Goal: Task Accomplishment & Management: Complete application form

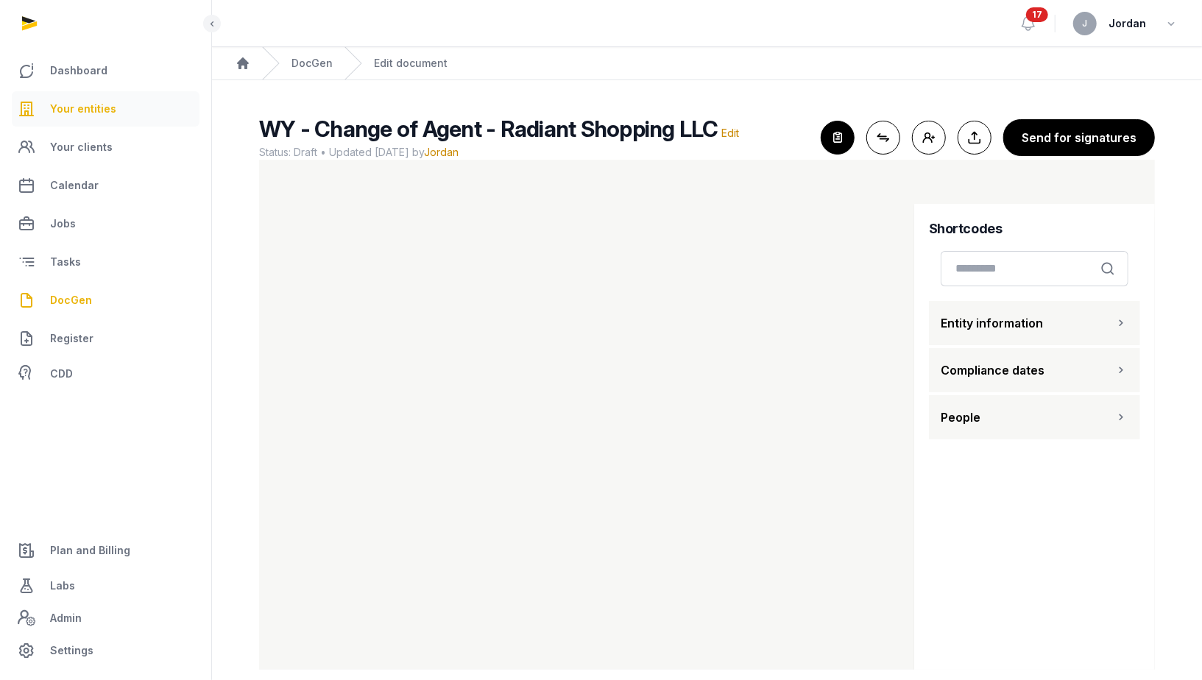
click at [85, 111] on span "Your entities" at bounding box center [83, 109] width 66 height 18
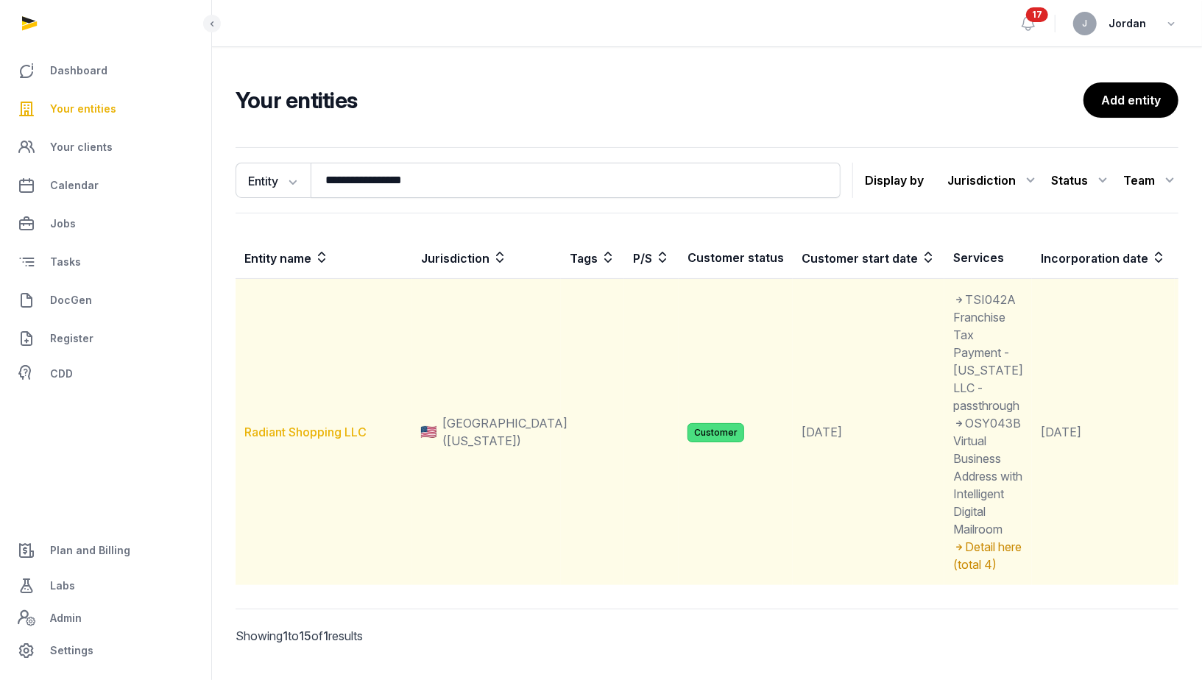
click at [321, 440] on link "Radiant Shopping LLC" at bounding box center [305, 432] width 122 height 15
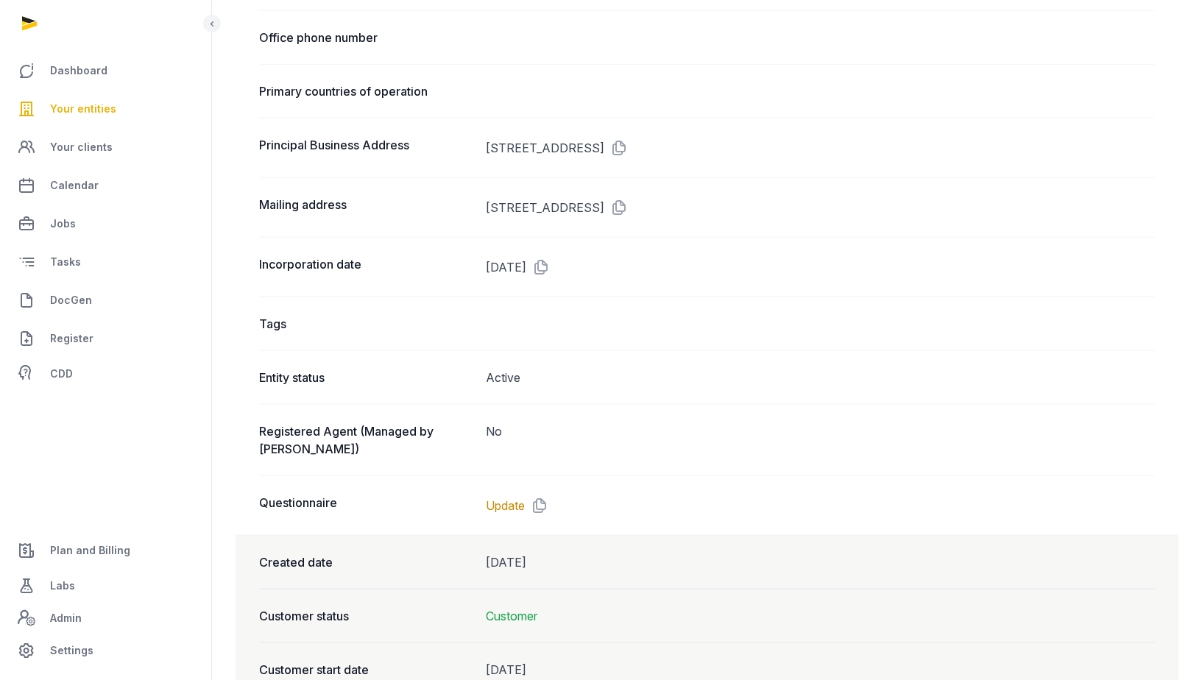
scroll to position [906, 0]
click at [514, 504] on link "Update" at bounding box center [505, 505] width 39 height 18
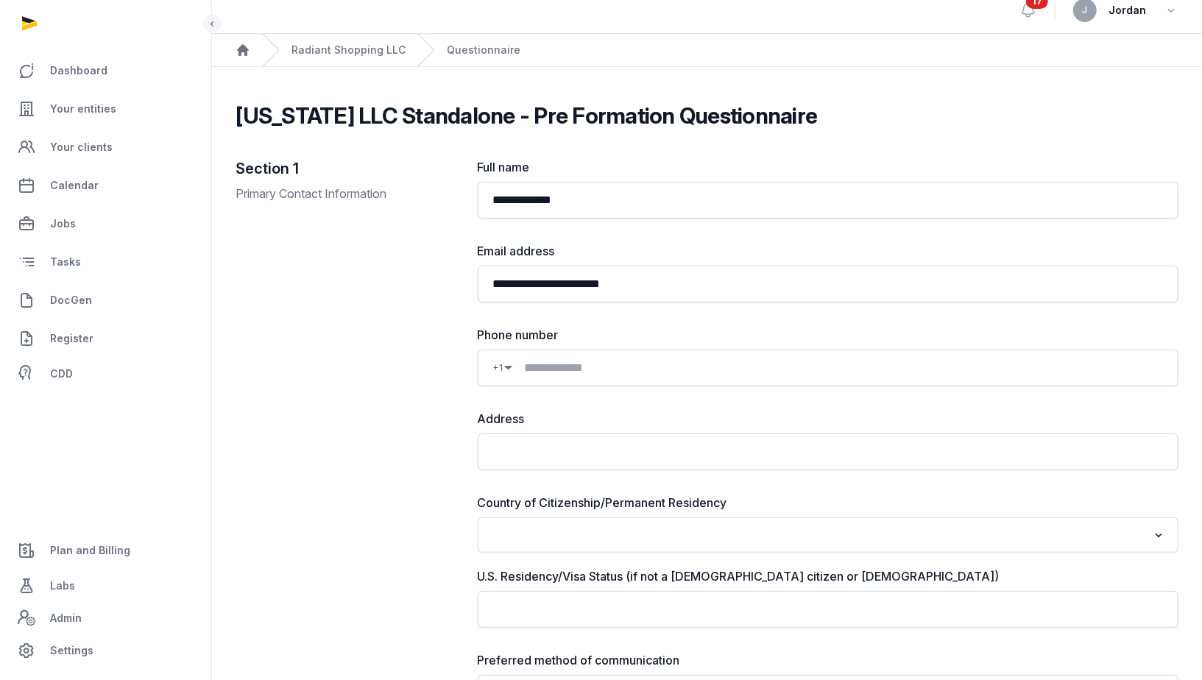
scroll to position [15, 0]
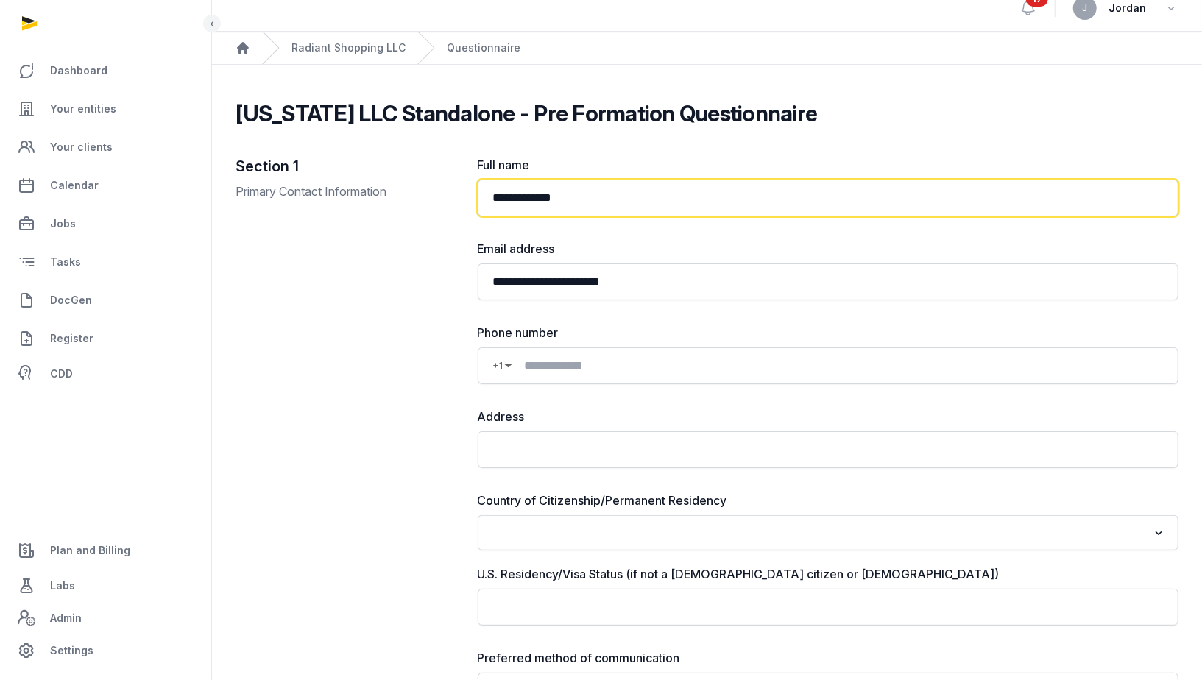
click at [540, 194] on input "**********" at bounding box center [828, 198] width 701 height 37
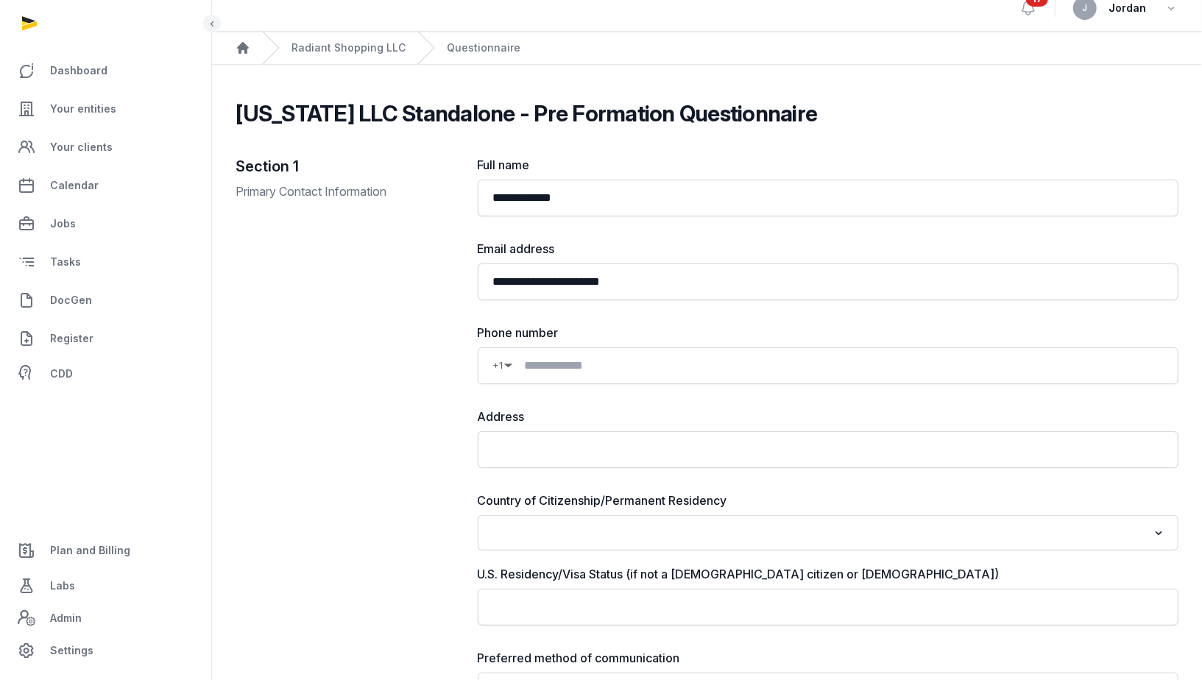
click at [382, 293] on div "Section 1 Primary Contact Information" at bounding box center [345, 446] width 218 height 580
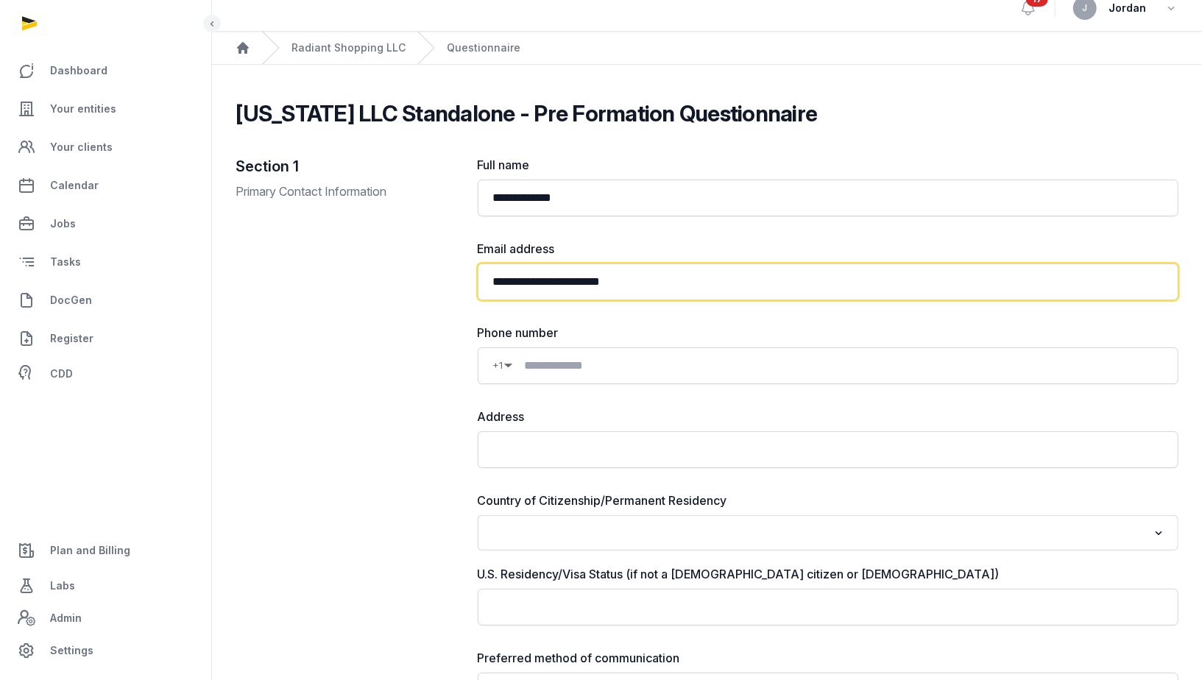
click at [576, 284] on input "**********" at bounding box center [828, 282] width 701 height 37
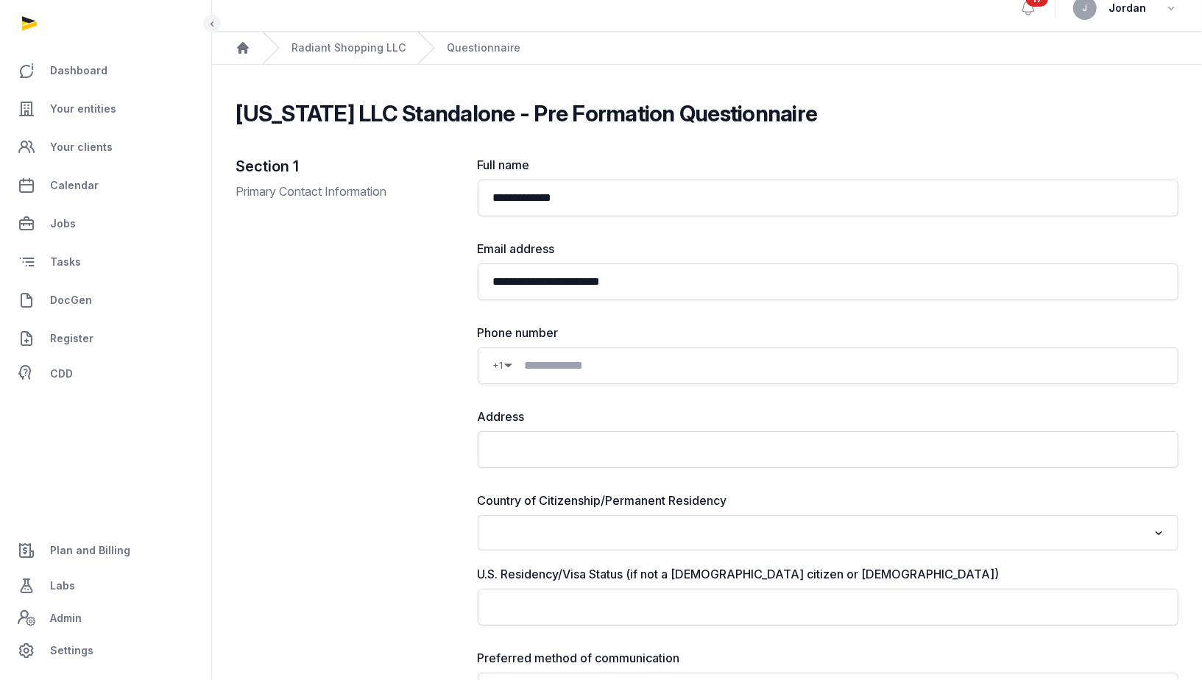
click at [386, 341] on div "Section 1 Primary Contact Information" at bounding box center [345, 446] width 218 height 580
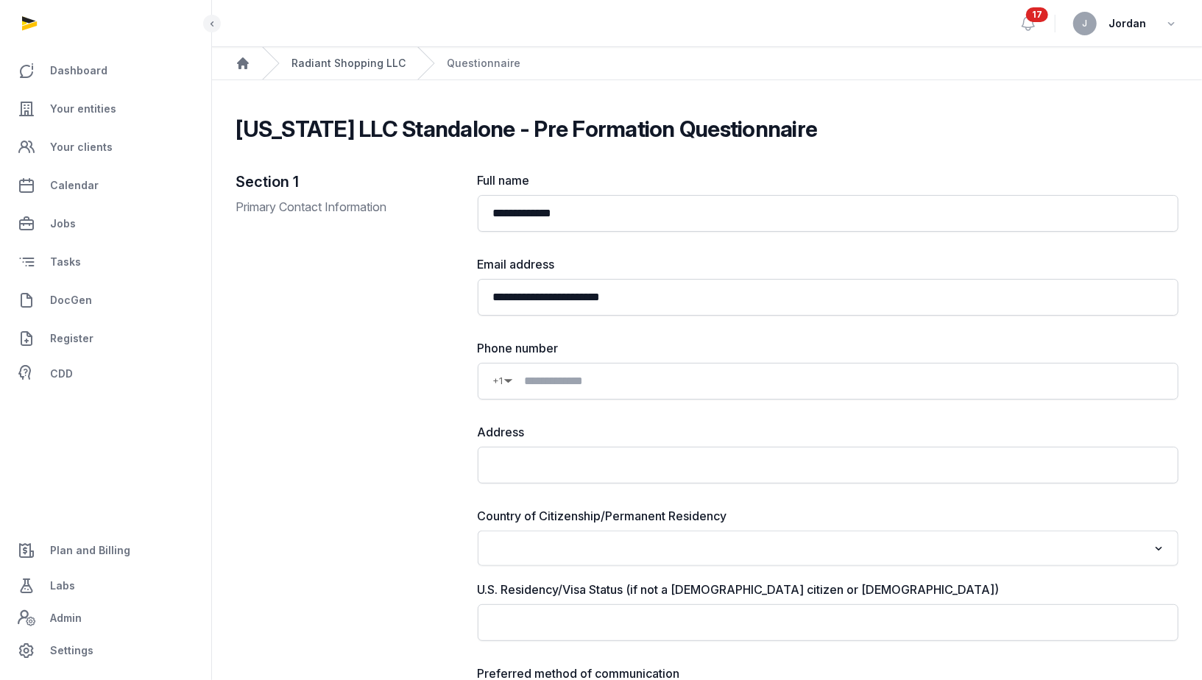
click at [361, 57] on link "Radiant Shopping LLC" at bounding box center [349, 63] width 114 height 15
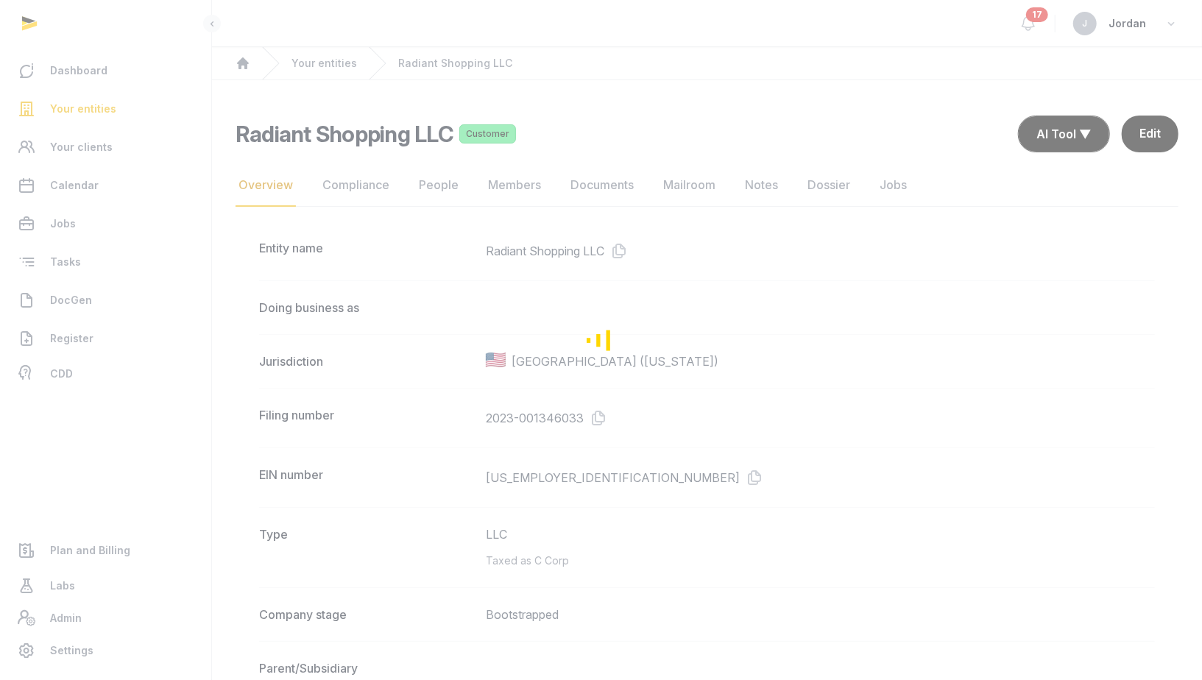
click at [625, 186] on div "Loading" at bounding box center [601, 340] width 1202 height 680
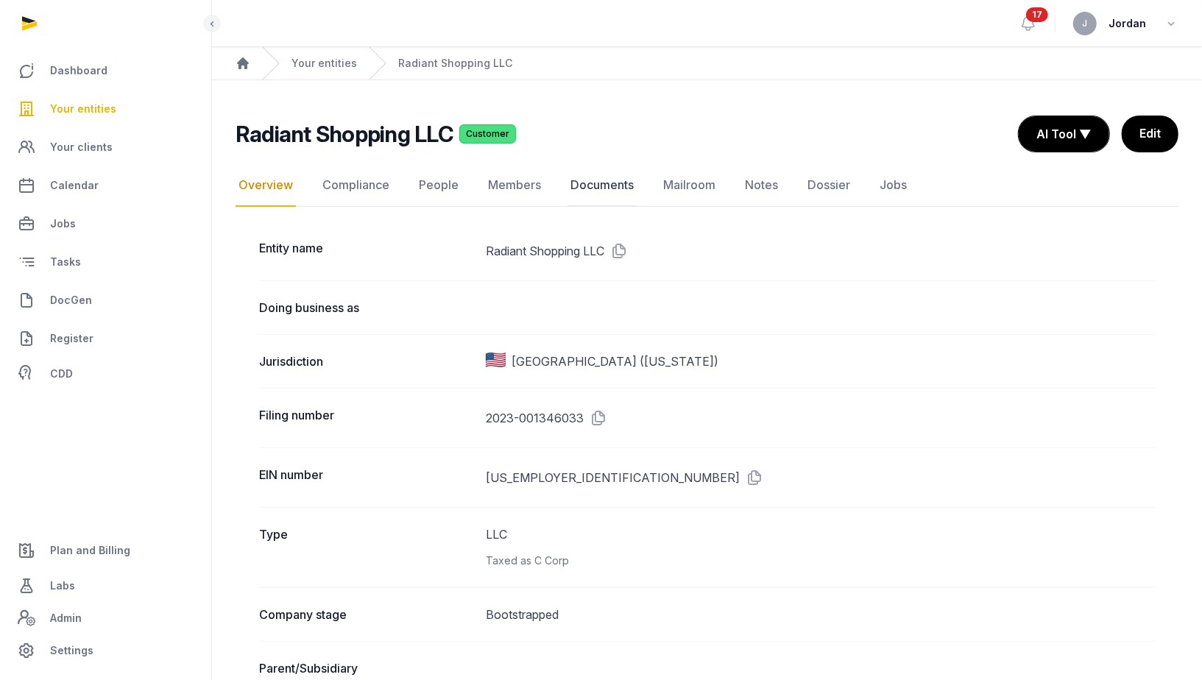
click at [617, 181] on link "Documents" at bounding box center [602, 185] width 69 height 43
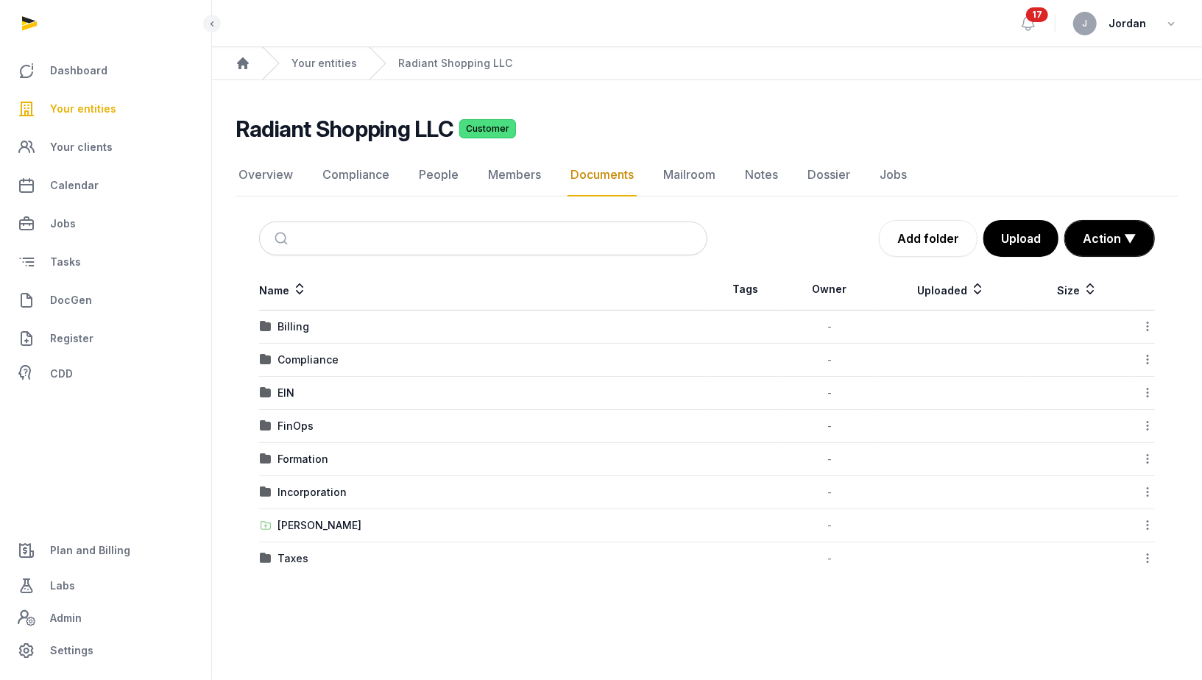
click at [1146, 521] on icon at bounding box center [1147, 525] width 13 height 15
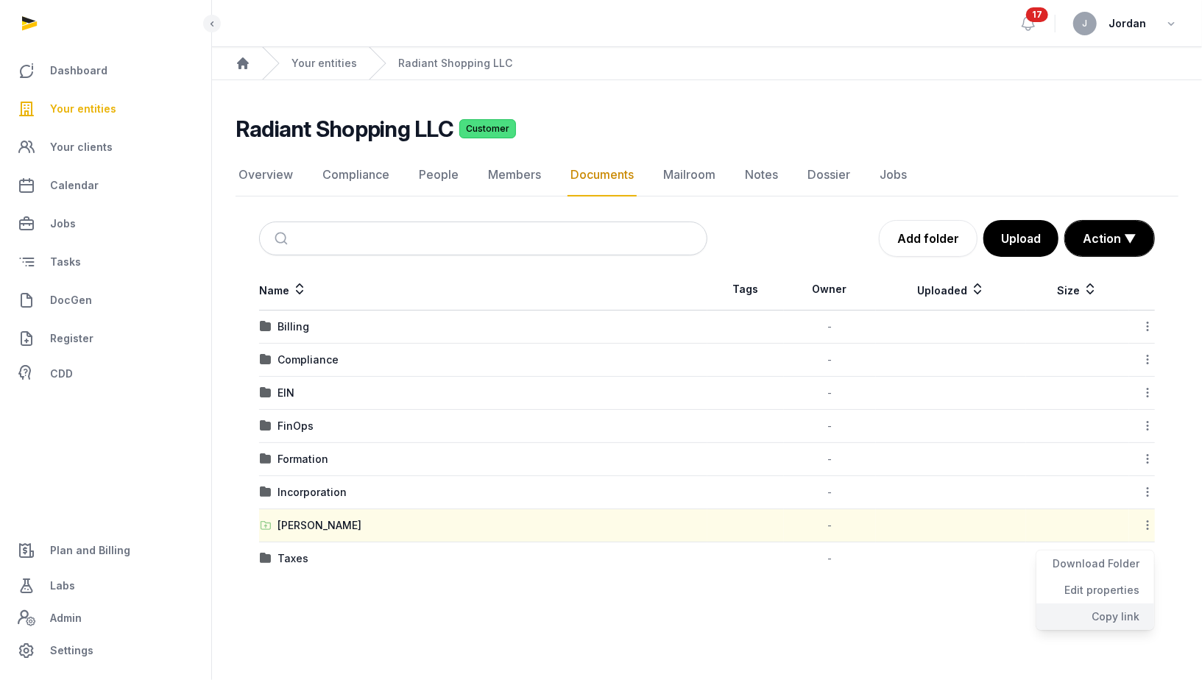
click at [1118, 610] on div "Copy link" at bounding box center [1096, 617] width 118 height 27
